Goal: Task Accomplishment & Management: Manage account settings

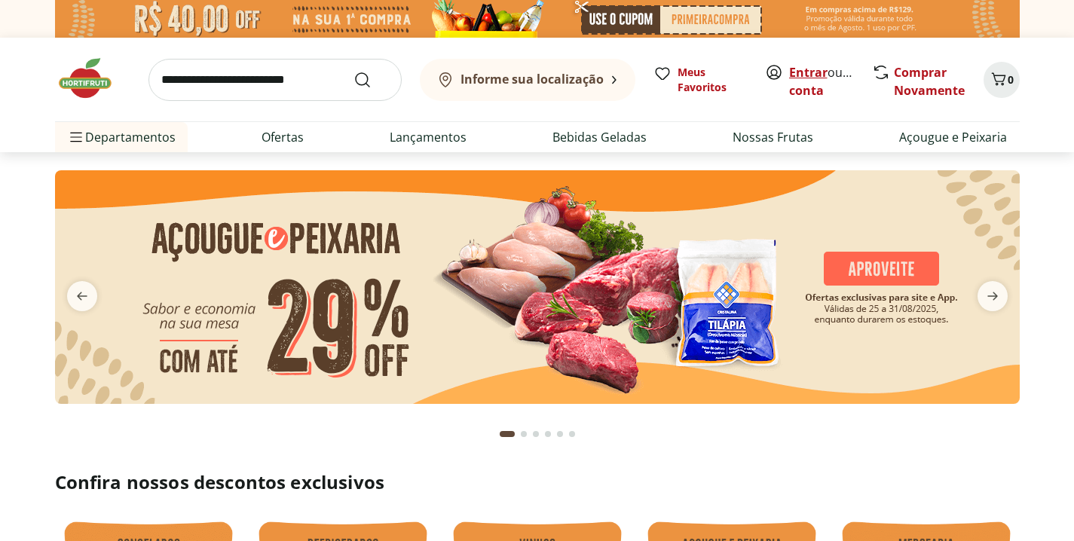
click at [810, 71] on link "Entrar" at bounding box center [808, 72] width 38 height 17
click at [814, 89] on link "Alina" at bounding box center [805, 90] width 32 height 17
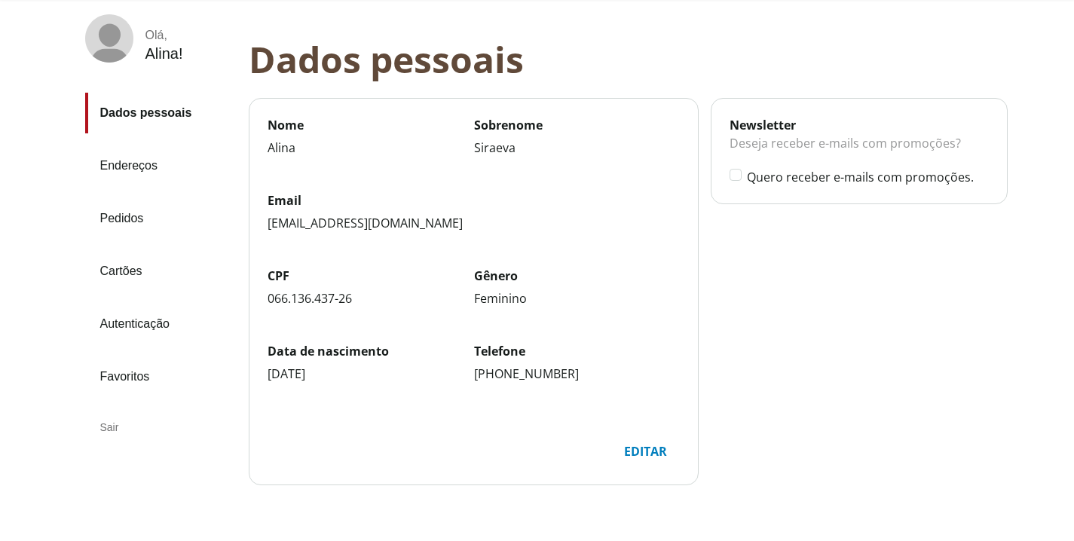
scroll to position [90, 0]
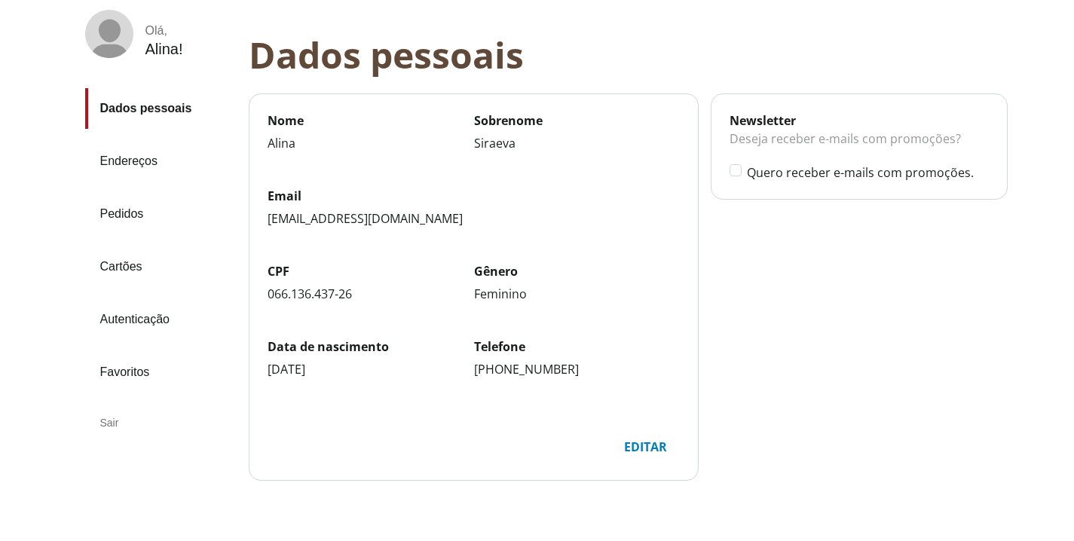
click at [133, 329] on link "Autenticação" at bounding box center [160, 319] width 151 height 41
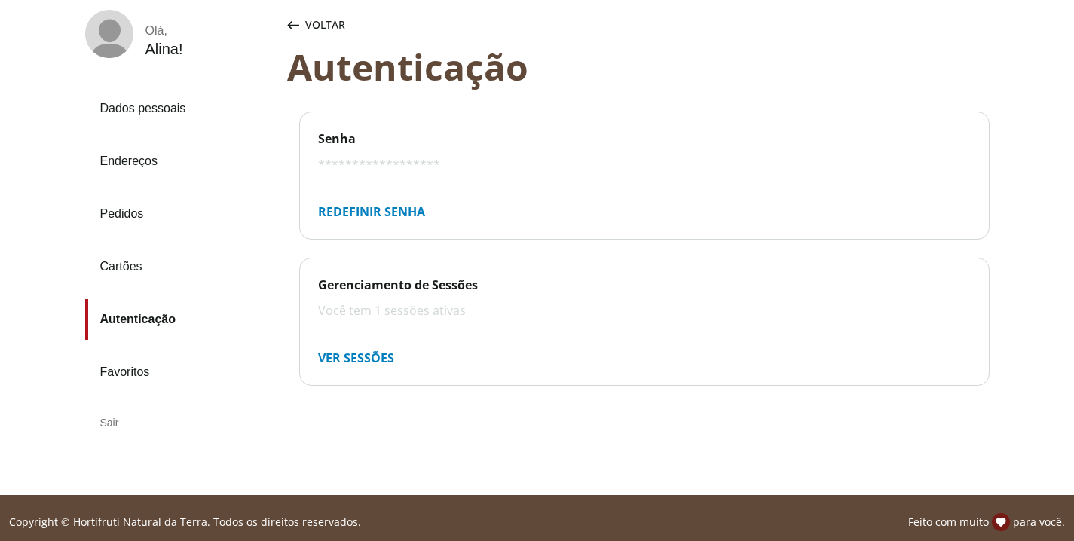
click at [352, 209] on div "Redefinir senha" at bounding box center [371, 212] width 131 height 30
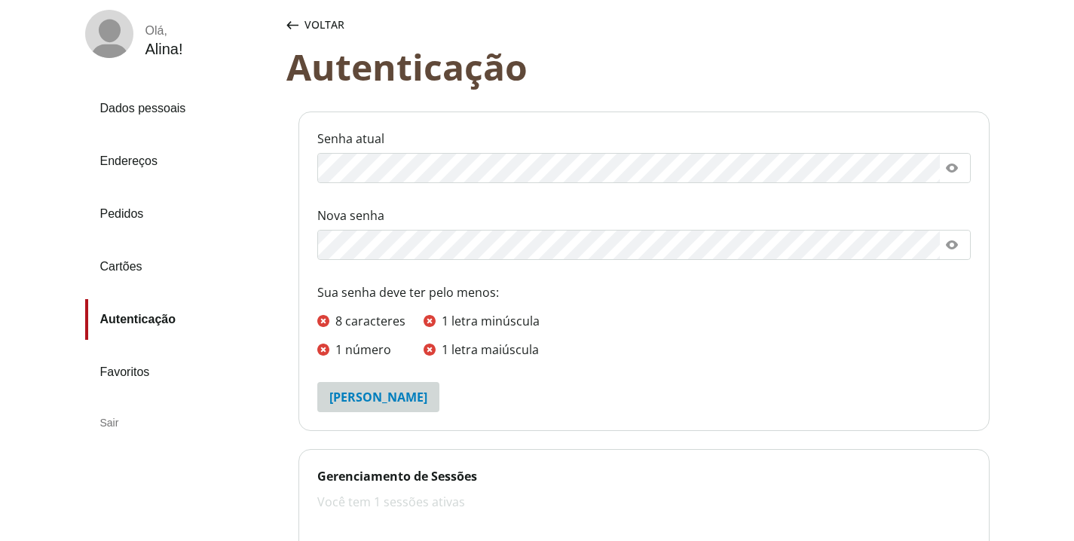
click at [344, 259] on div at bounding box center [643, 245] width 653 height 30
click at [948, 244] on icon at bounding box center [952, 244] width 12 height 9
click at [953, 244] on icon at bounding box center [952, 245] width 12 height 12
click at [401, 396] on div "Salvar senha" at bounding box center [378, 397] width 122 height 30
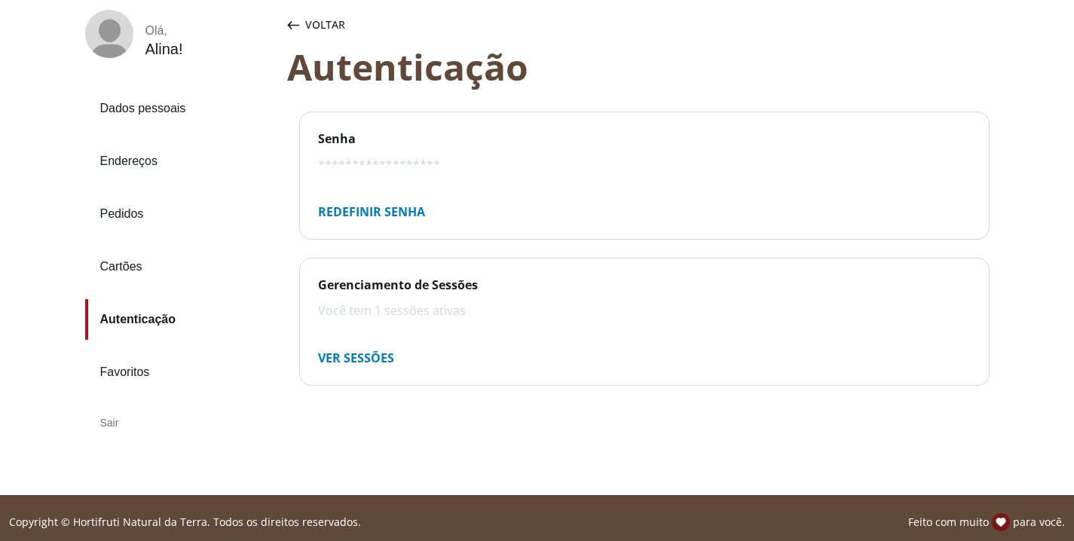
click at [122, 268] on link "Cartões" at bounding box center [180, 266] width 190 height 41
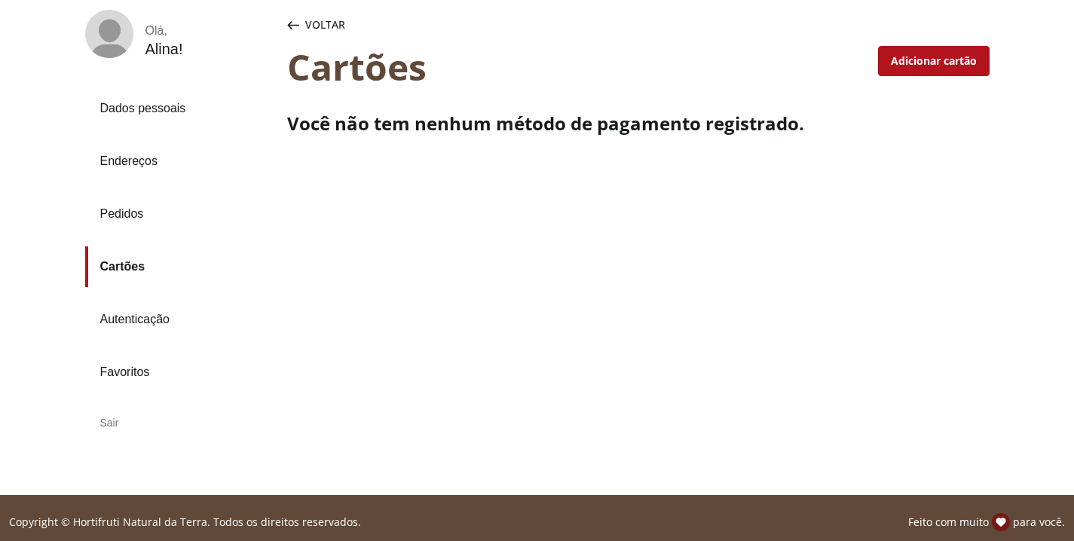
click at [123, 220] on link "Pedidos" at bounding box center [180, 214] width 190 height 41
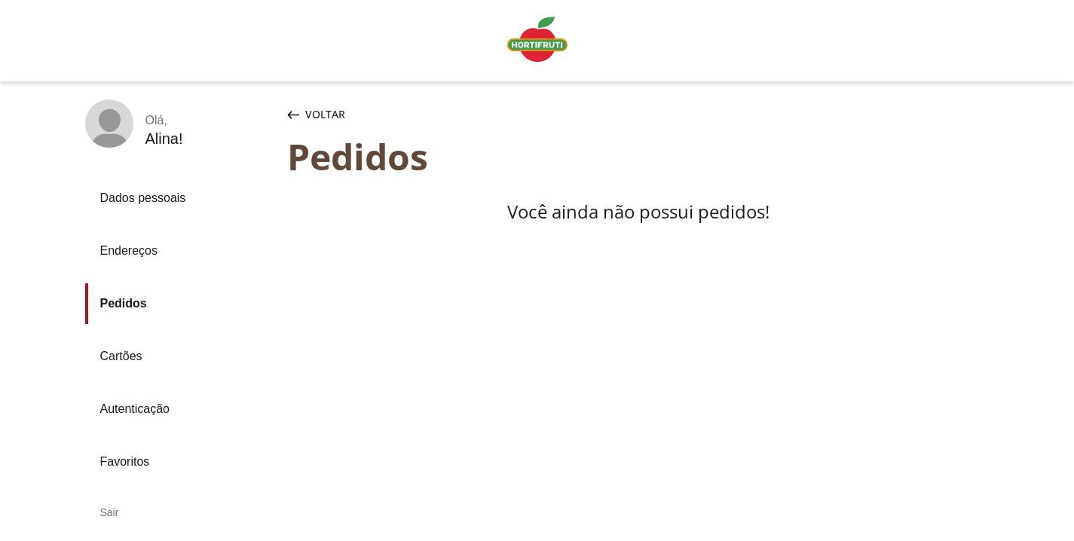
click at [136, 197] on link "Dados pessoais" at bounding box center [180, 198] width 190 height 41
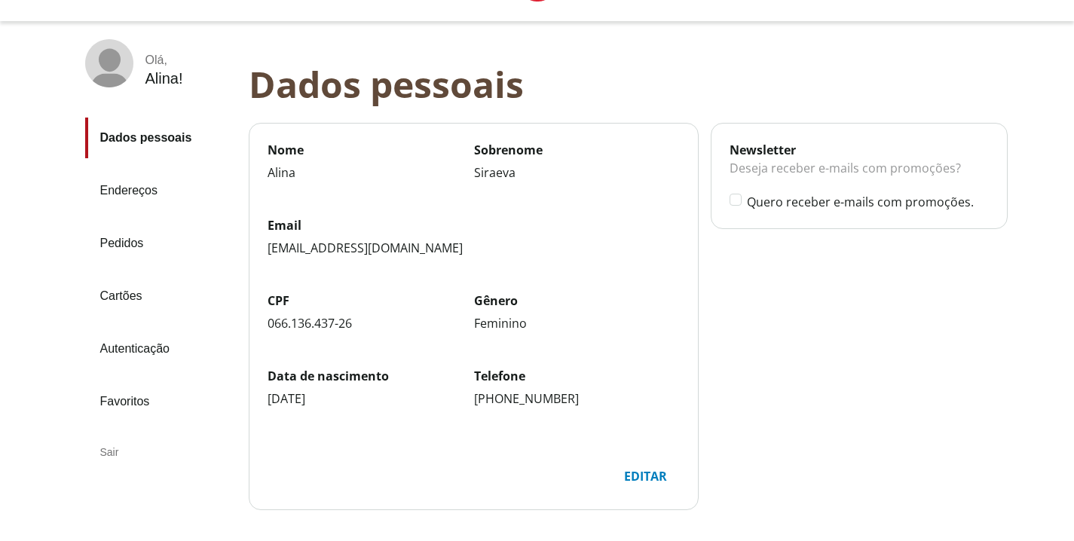
scroll to position [61, 0]
click at [644, 471] on div "Editar" at bounding box center [645, 475] width 67 height 29
select select "******"
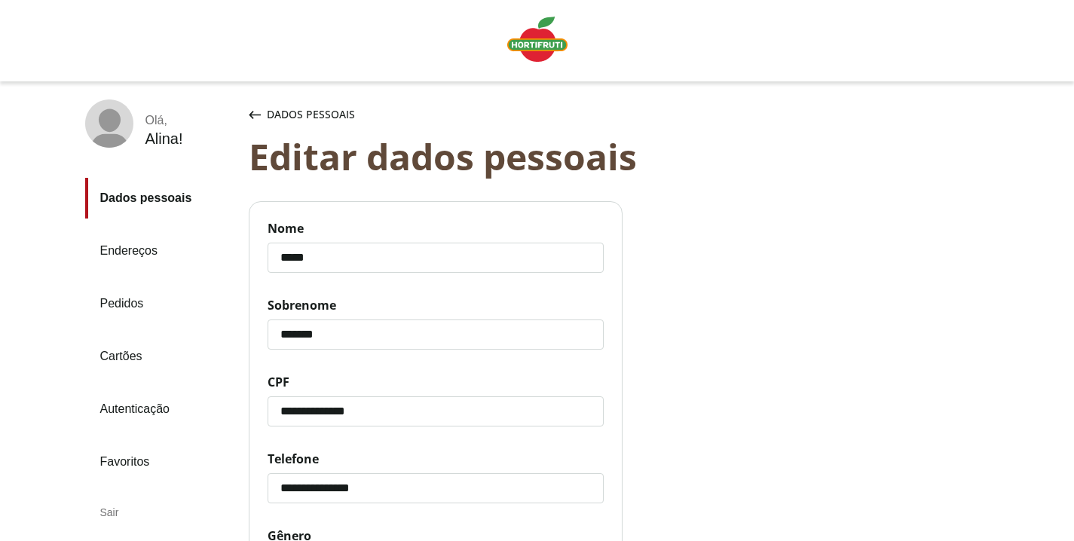
click at [110, 510] on div "Sair" at bounding box center [160, 512] width 151 height 36
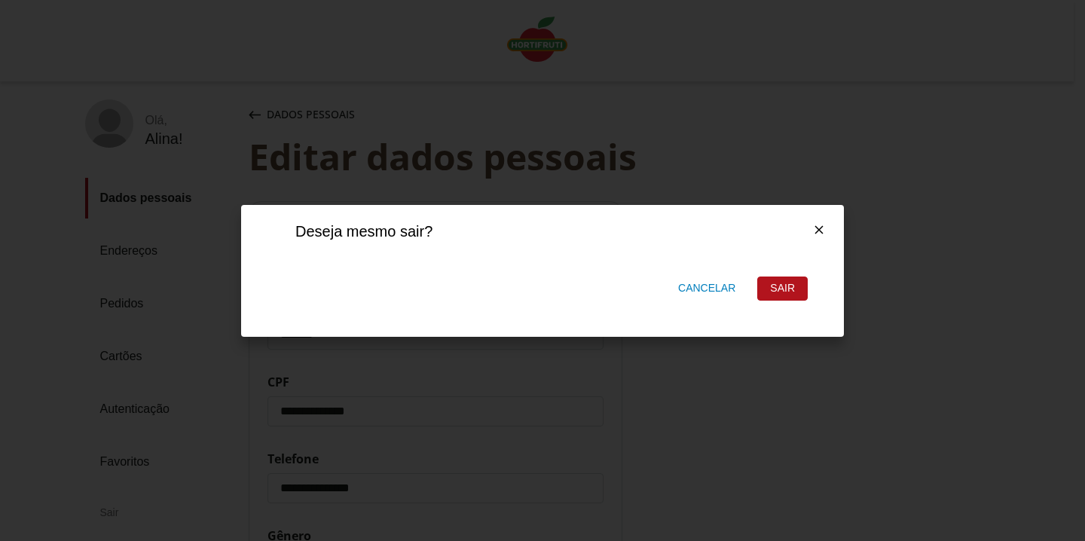
click at [781, 292] on div "Sair" at bounding box center [782, 288] width 49 height 23
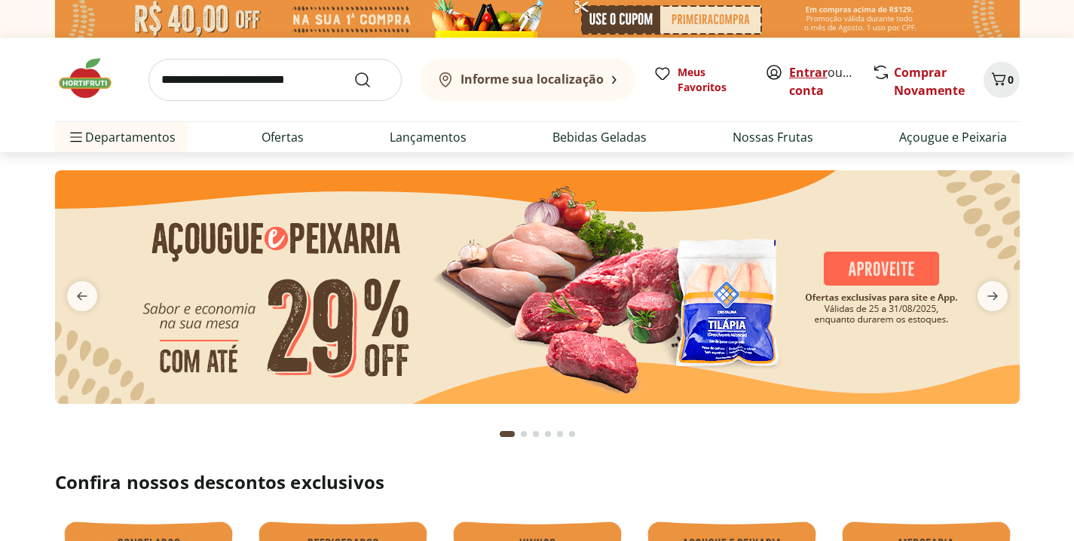
click at [807, 75] on link "Entrar" at bounding box center [808, 72] width 38 height 17
click at [791, 72] on link "Entrar" at bounding box center [808, 72] width 38 height 17
